Goal: Entertainment & Leisure: Consume media (video, audio)

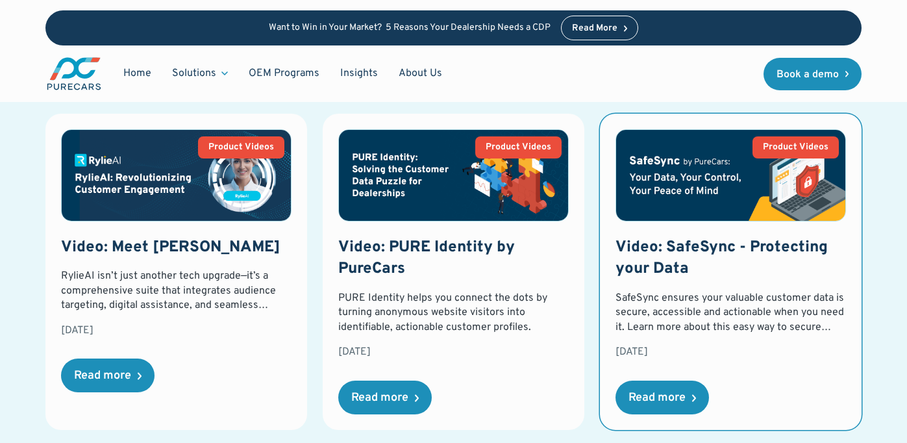
scroll to position [596, 0]
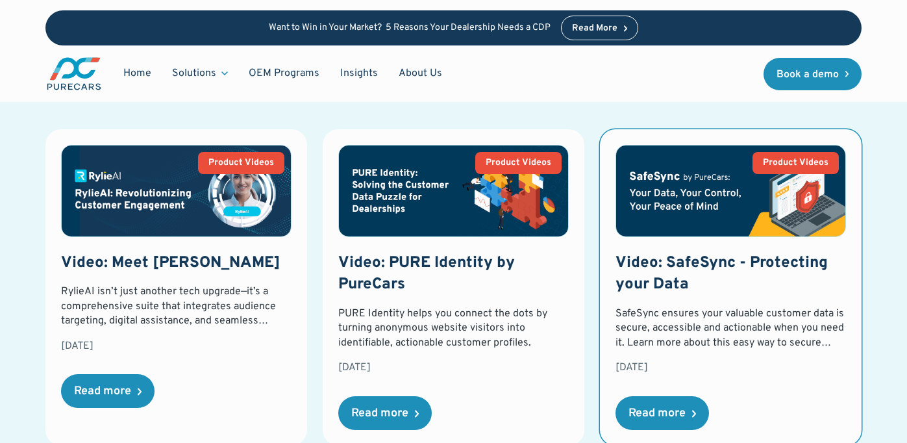
click at [724, 174] on img at bounding box center [730, 190] width 229 height 91
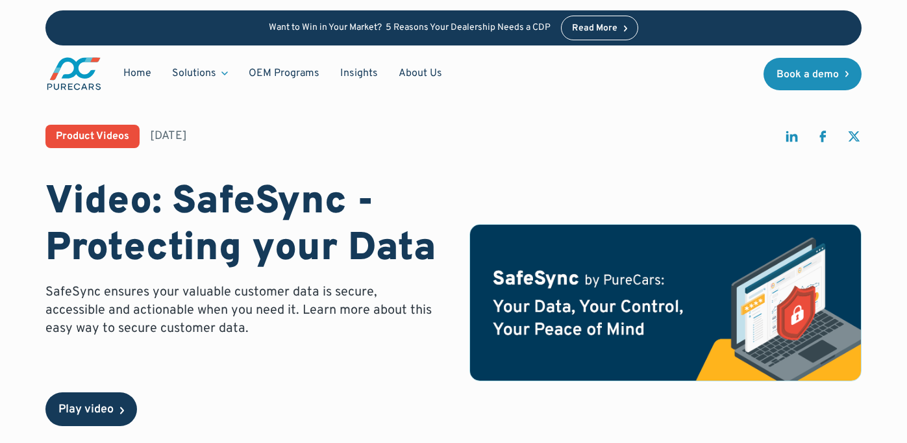
click at [105, 405] on div "Play video" at bounding box center [85, 410] width 55 height 12
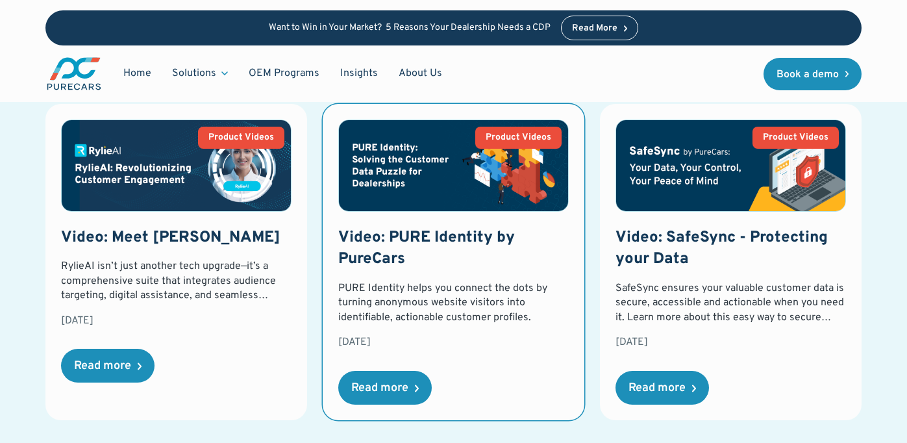
scroll to position [596, 0]
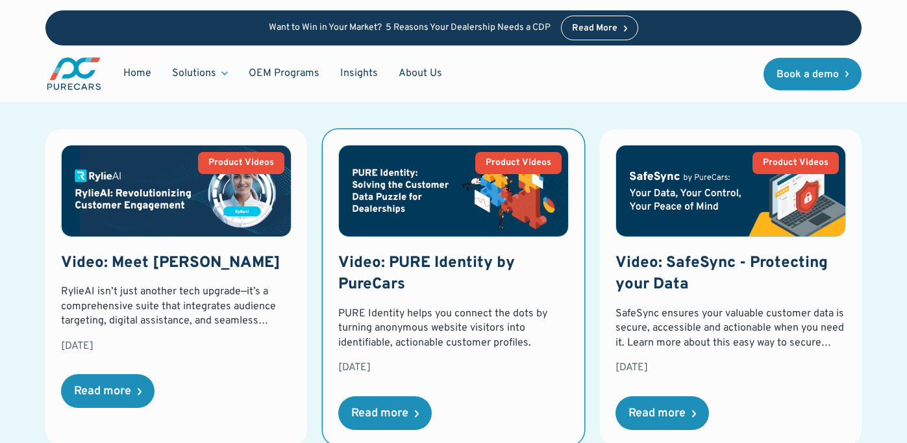
click at [450, 188] on img at bounding box center [453, 190] width 229 height 91
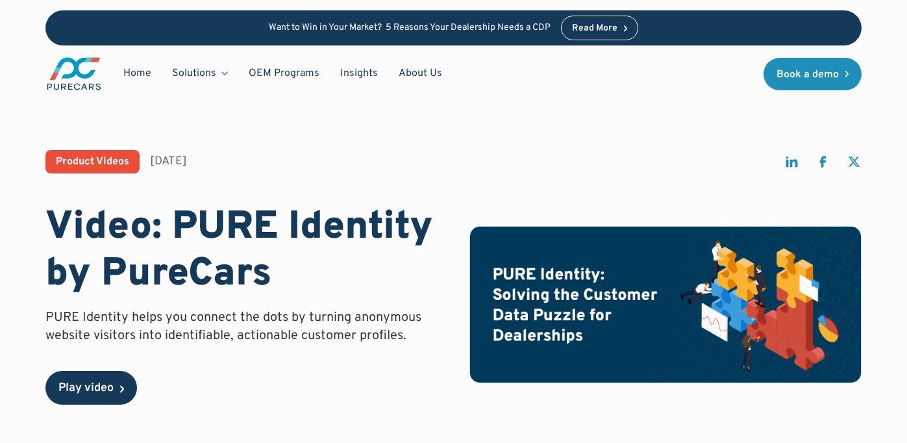
click at [72, 383] on div "Play video" at bounding box center [85, 389] width 55 height 12
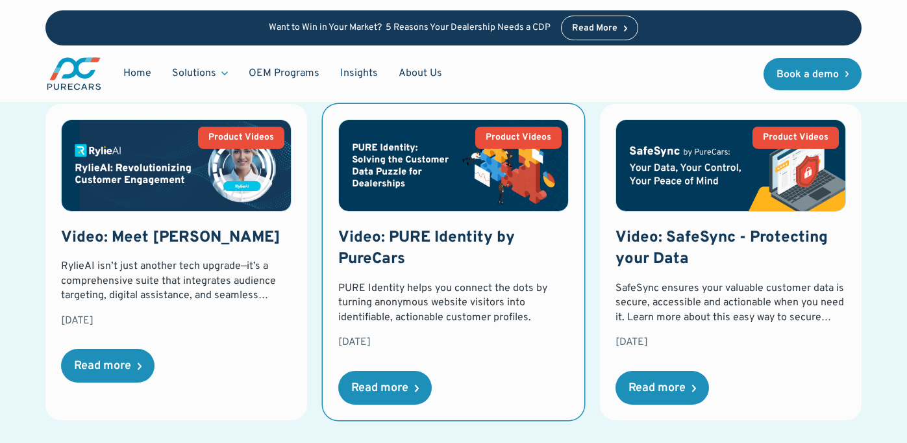
scroll to position [596, 0]
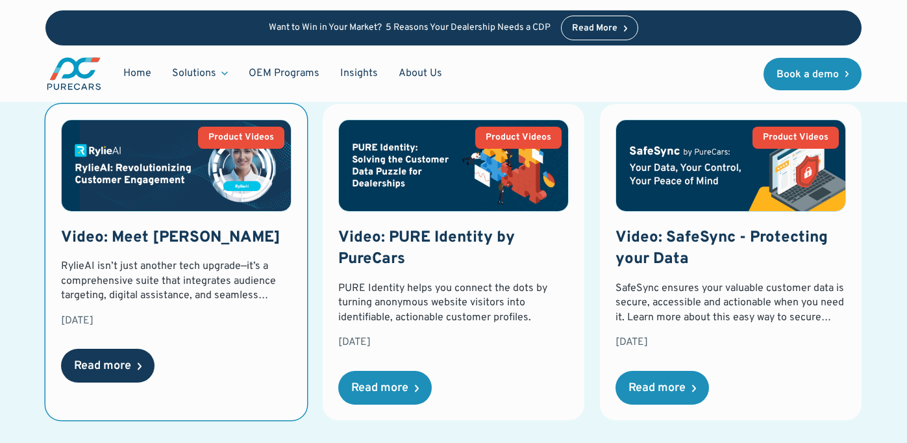
click at [108, 368] on div "Read more" at bounding box center [102, 366] width 57 height 12
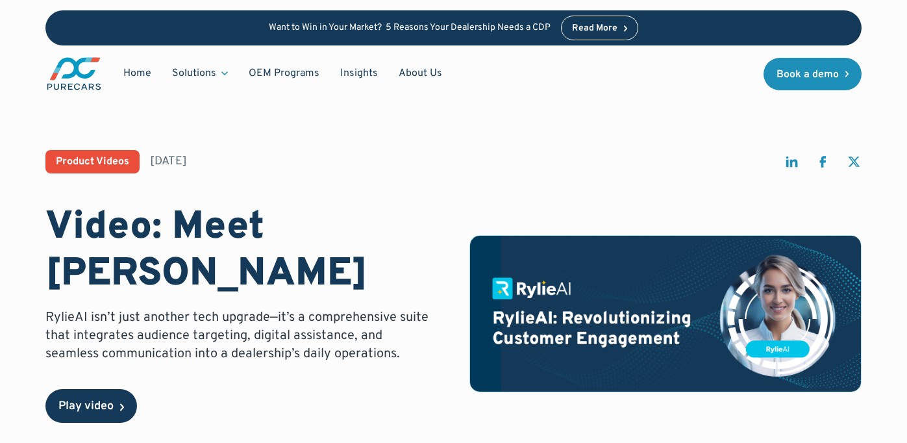
click at [65, 401] on div "Play video" at bounding box center [85, 407] width 55 height 12
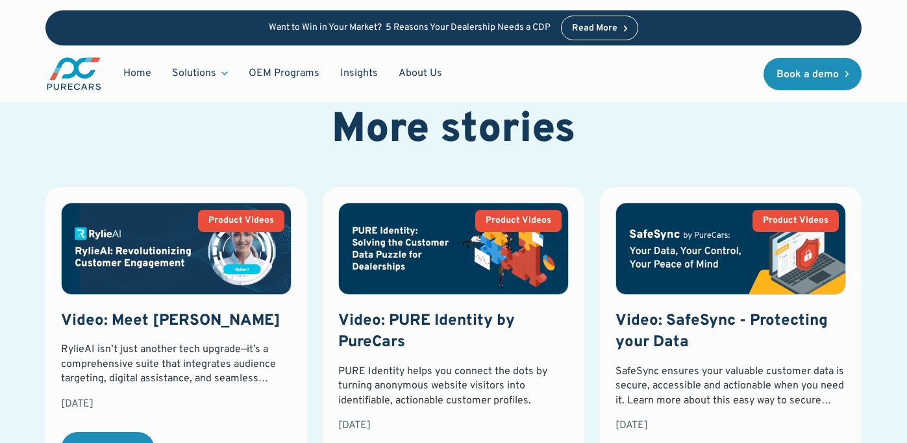
scroll to position [518, 0]
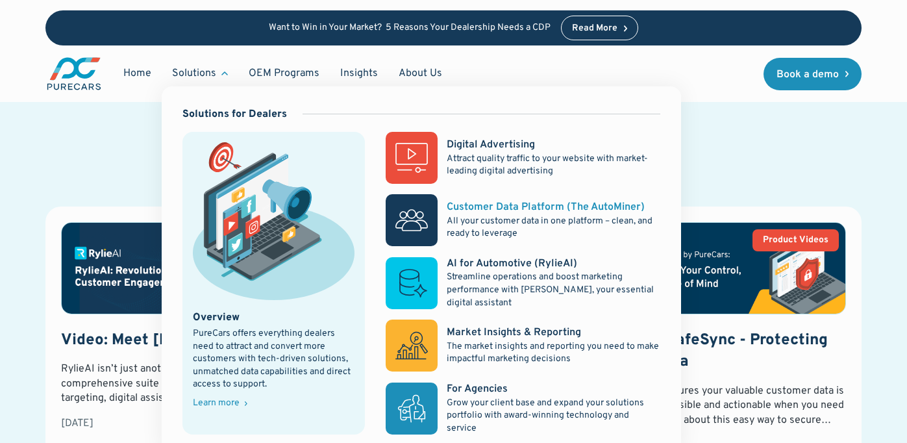
click at [474, 206] on div "Customer Data Platform (The AutoMiner)" at bounding box center [546, 207] width 198 height 14
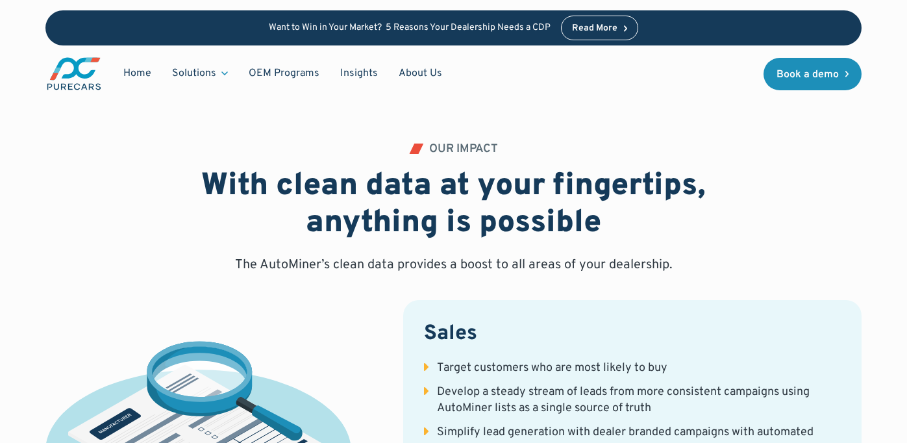
scroll to position [2460, 0]
